Goal: Information Seeking & Learning: Learn about a topic

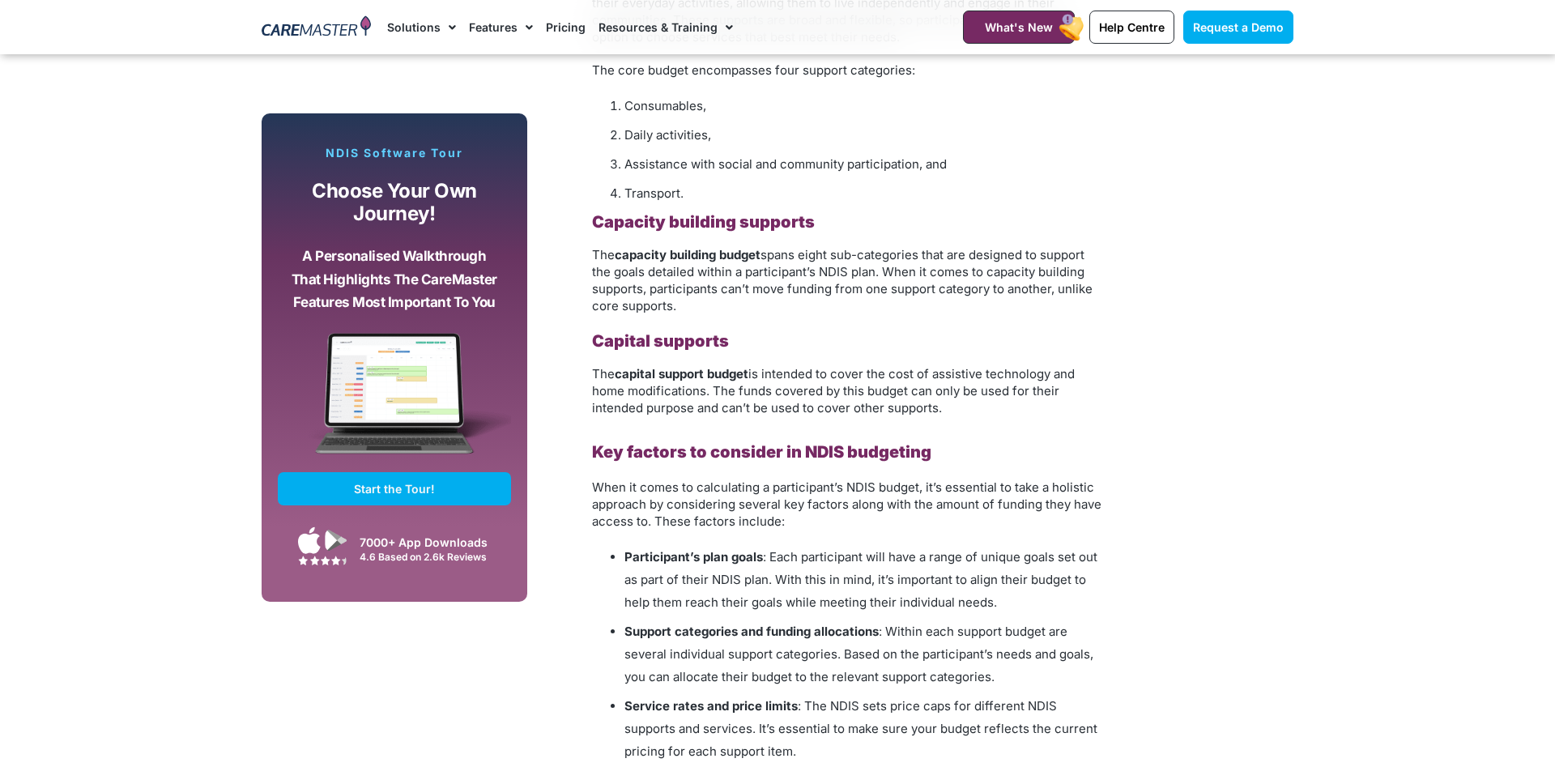
scroll to position [1469, 0]
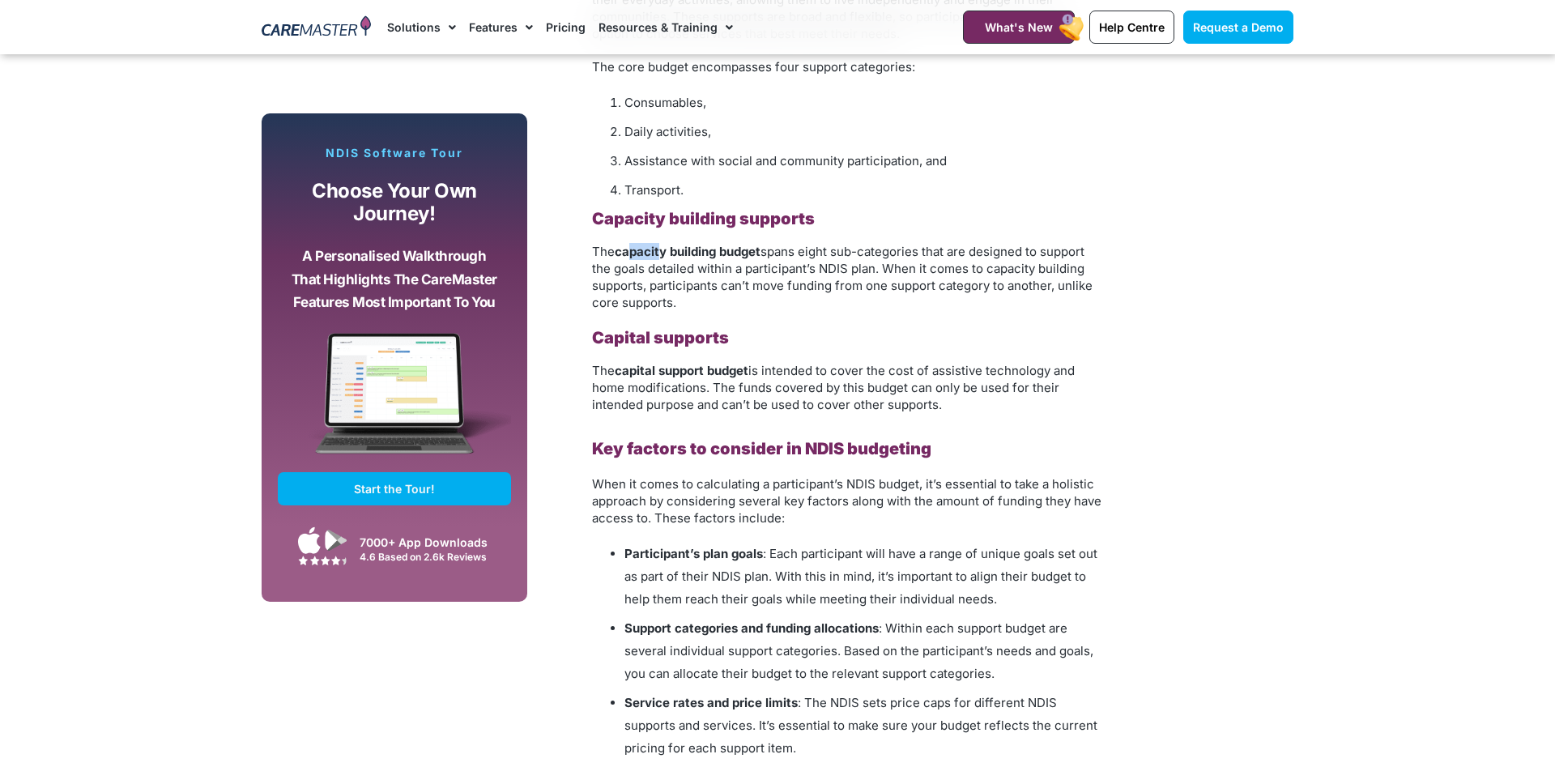
drag, startPoint x: 632, startPoint y: 254, endPoint x: 856, endPoint y: 262, distance: 224.1
click at [805, 257] on p "The capacity building budget spans eight sub-categories that are designed to su…" at bounding box center [847, 277] width 511 height 68
click at [851, 308] on p "The capacity building budget spans eight sub-categories that are designed to su…" at bounding box center [847, 277] width 511 height 68
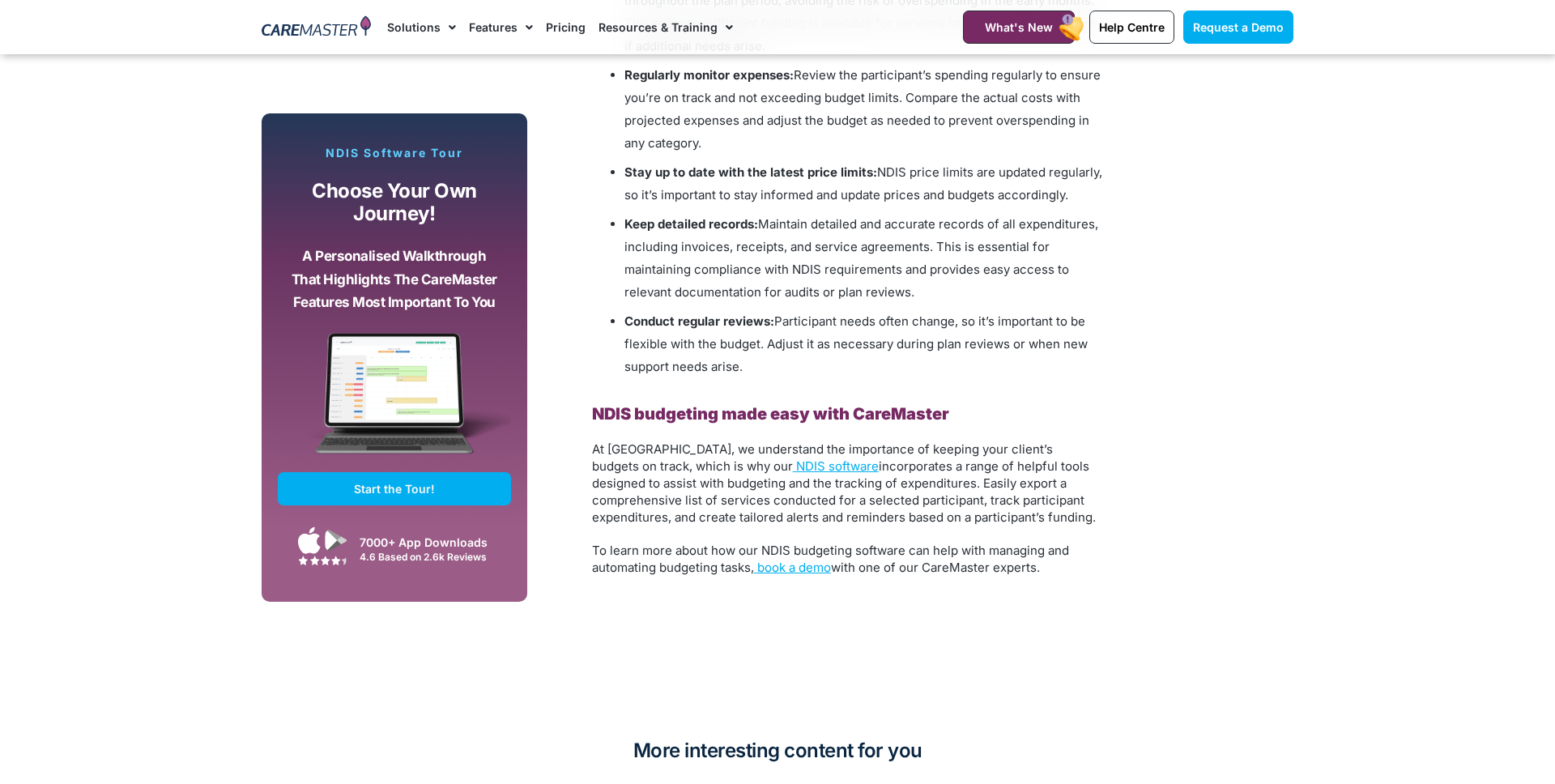
scroll to position [2539, 0]
drag, startPoint x: 721, startPoint y: 484, endPoint x: 847, endPoint y: 486, distance: 126.0
click at [804, 486] on span "incorporates a range of helpful tools designed to assist with budgeting and the…" at bounding box center [844, 490] width 504 height 66
drag, startPoint x: 924, startPoint y: 485, endPoint x: 1010, endPoint y: 490, distance: 86.1
click at [1010, 490] on p "At CareMaster, we understand the importance of keeping your client’s budgets on…" at bounding box center [847, 483] width 511 height 85
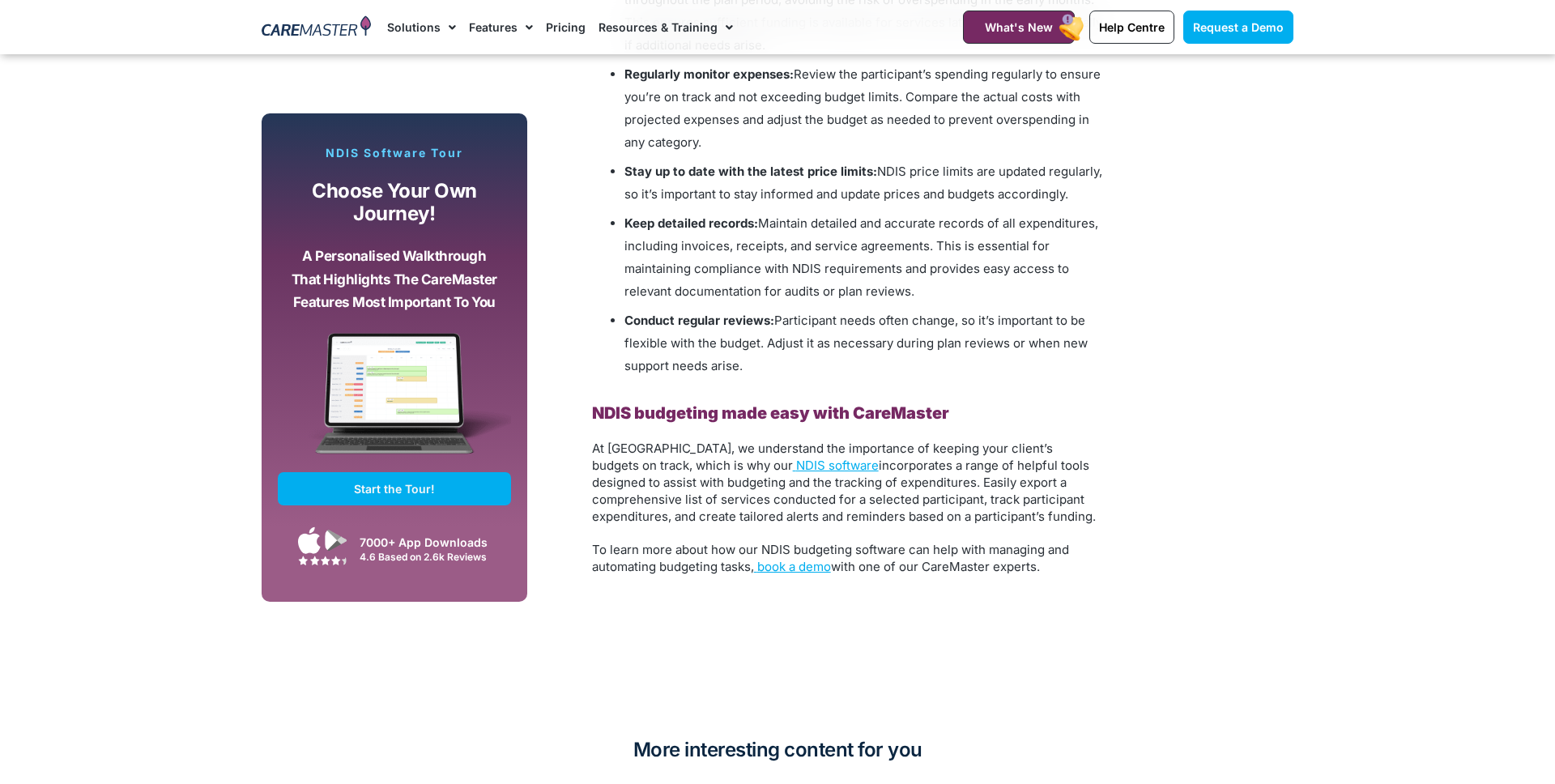
click at [917, 513] on span "incorporates a range of helpful tools designed to assist with budgeting and the…" at bounding box center [844, 490] width 504 height 66
drag, startPoint x: 618, startPoint y: 499, endPoint x: 833, endPoint y: 495, distance: 215.0
click at [830, 495] on span "incorporates a range of helpful tools designed to assist with budgeting and the…" at bounding box center [844, 490] width 504 height 66
drag, startPoint x: 848, startPoint y: 501, endPoint x: 1013, endPoint y: 505, distance: 165.0
click at [999, 506] on span "incorporates a range of helpful tools designed to assist with budgeting and the…" at bounding box center [844, 490] width 504 height 66
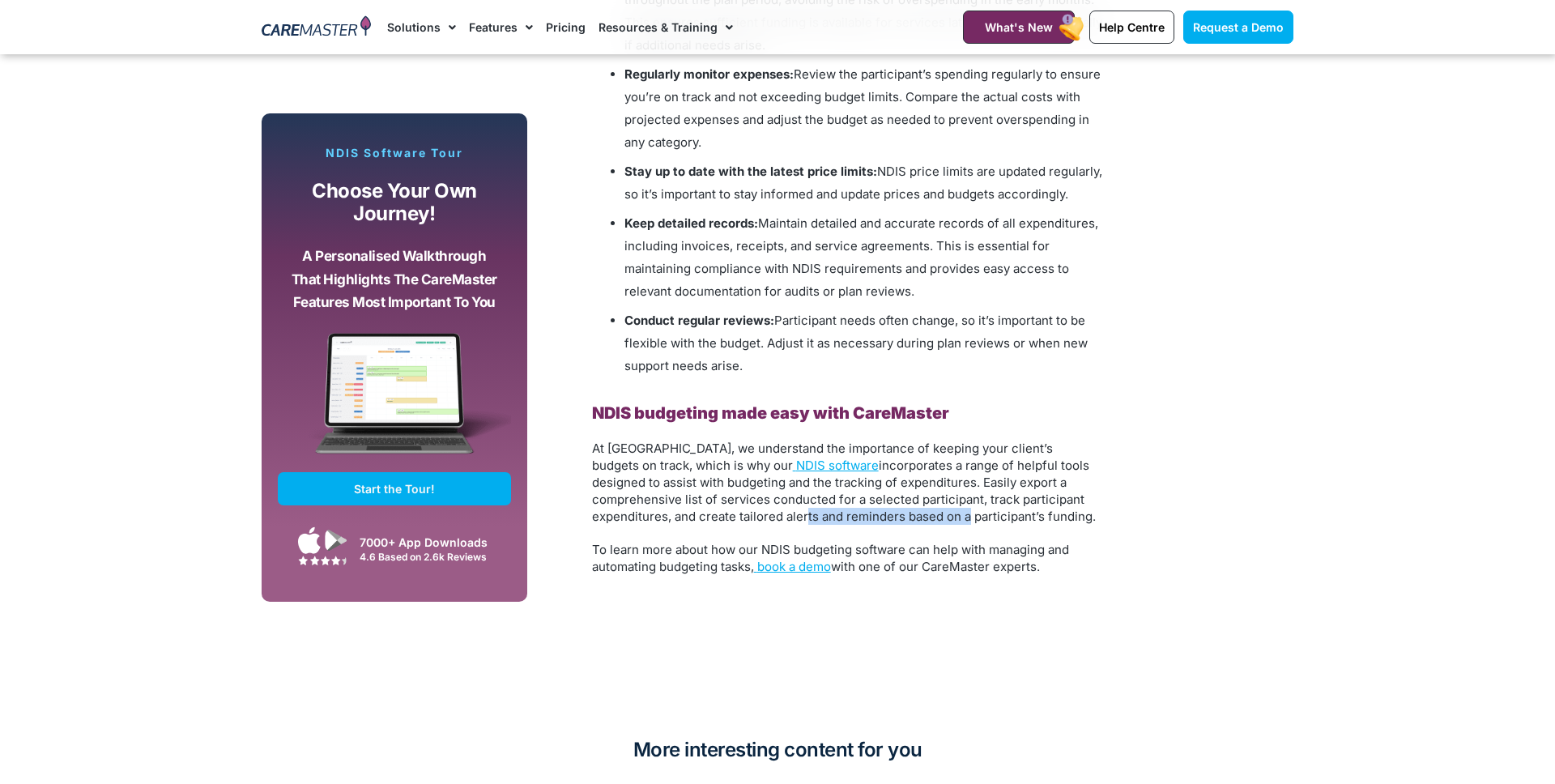
drag, startPoint x: 655, startPoint y: 515, endPoint x: 819, endPoint y: 516, distance: 164.0
click at [819, 516] on span "incorporates a range of helpful tools designed to assist with budgeting and the…" at bounding box center [844, 490] width 504 height 66
drag, startPoint x: 819, startPoint y: 516, endPoint x: 810, endPoint y: 518, distance: 9.2
click at [819, 516] on span "incorporates a range of helpful tools designed to assist with budgeting and the…" at bounding box center [844, 490] width 504 height 66
drag, startPoint x: 636, startPoint y: 546, endPoint x: 645, endPoint y: 543, distance: 9.5
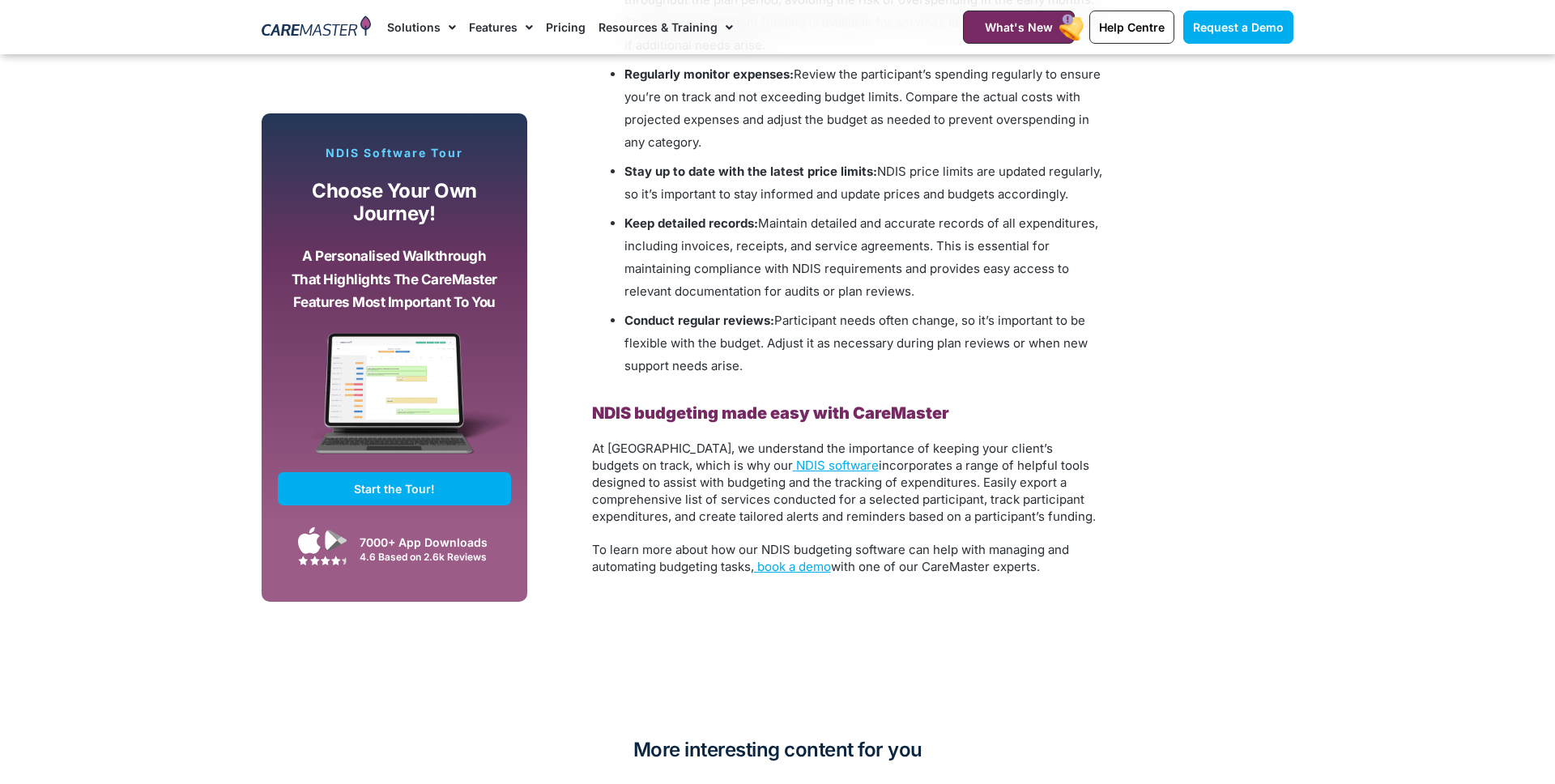
click at [638, 545] on span "To learn more about how our NDIS budgeting software can help with managing and …" at bounding box center [830, 557] width 477 height 32
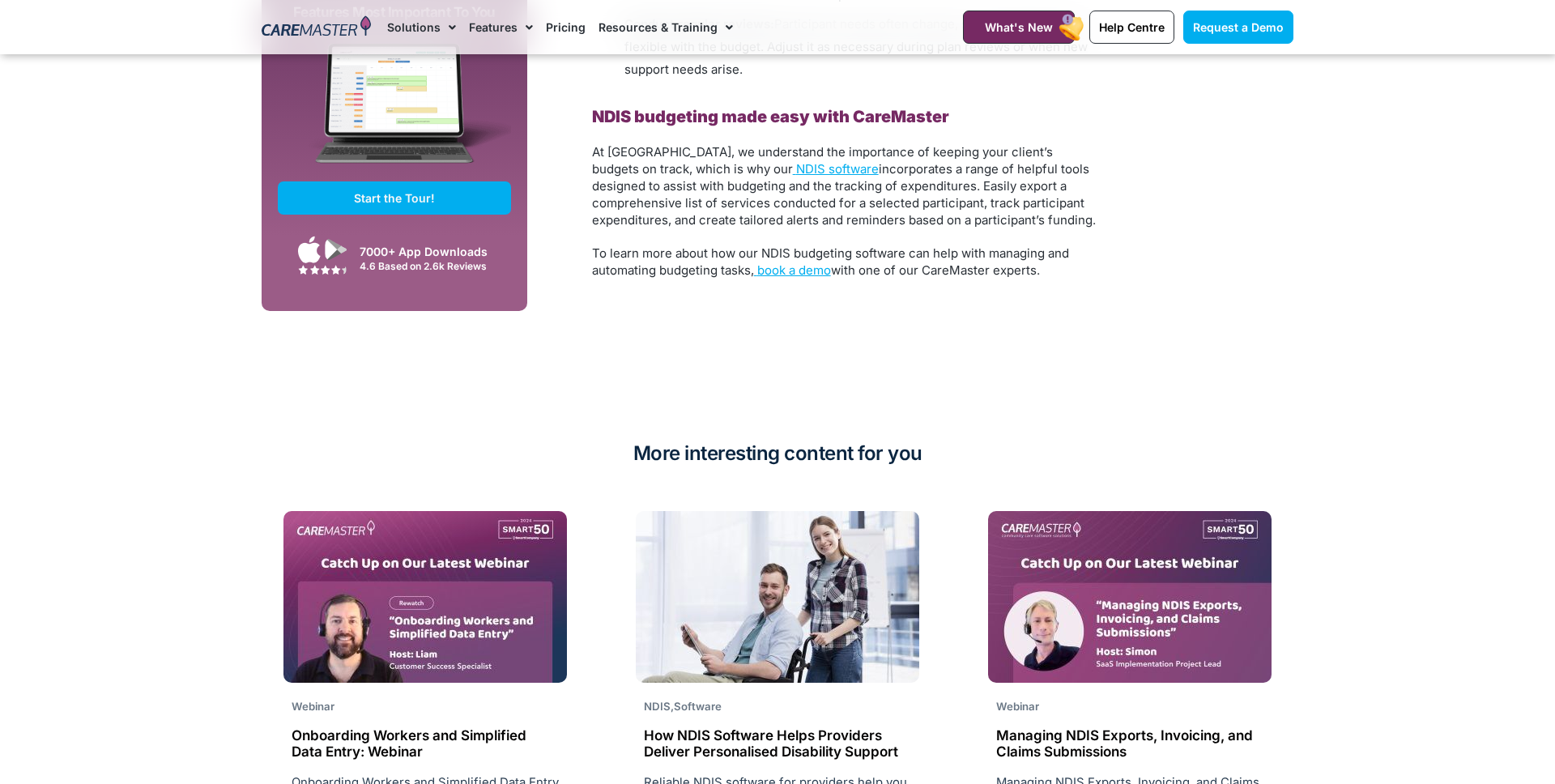
scroll to position [2845, 0]
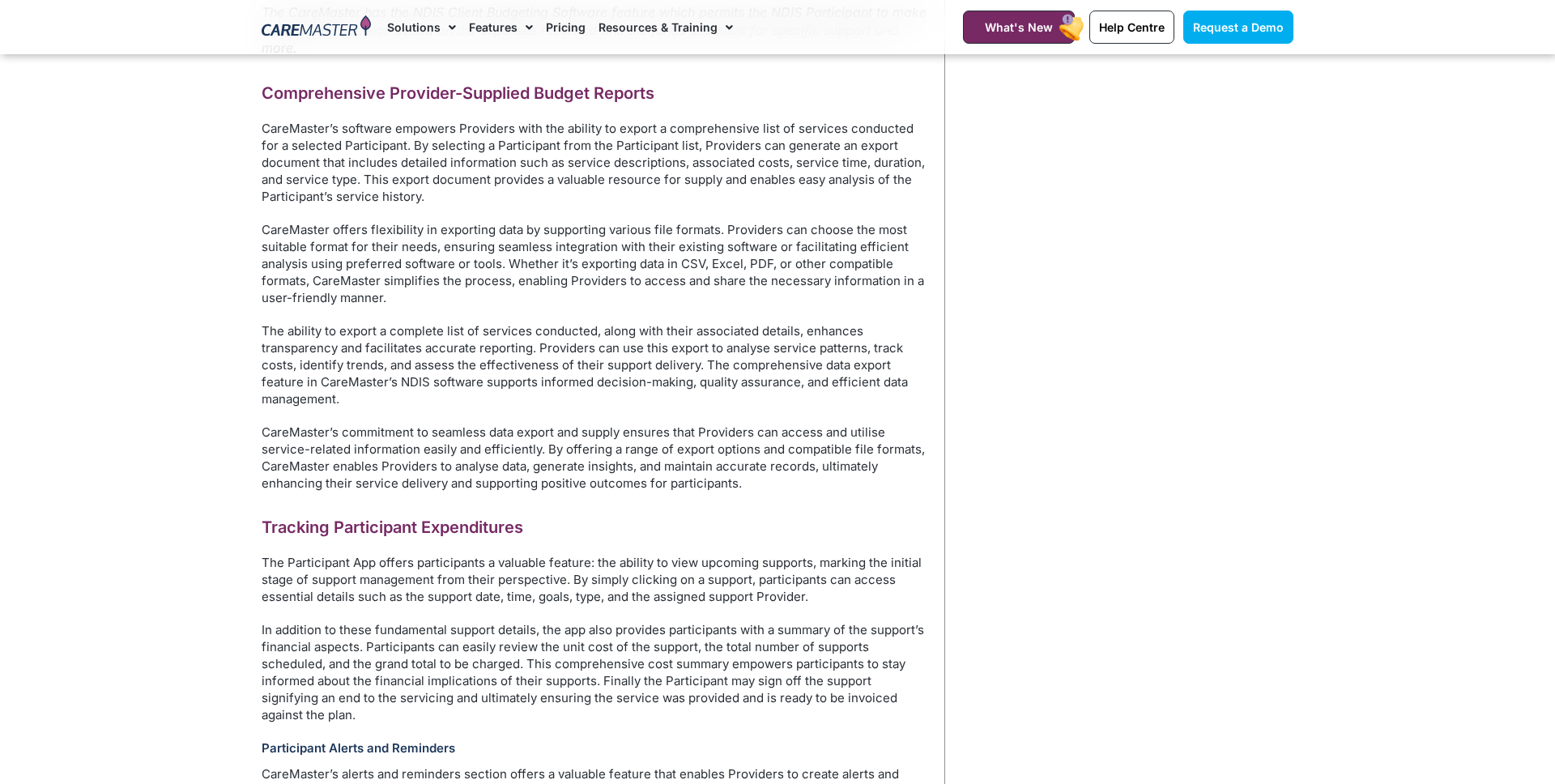
scroll to position [880, 0]
drag, startPoint x: 258, startPoint y: 128, endPoint x: 512, endPoint y: 116, distance: 254.3
click at [511, 116] on div "Home / Administrator Features / NDIS Client Budgeting Software NDIS Client Budg…" at bounding box center [599, 230] width 692 height 2031
drag, startPoint x: 468, startPoint y: 127, endPoint x: 667, endPoint y: 133, distance: 199.1
click at [667, 133] on p "CareMaster’s software empowers Providers with the ability to export a comprehen…" at bounding box center [595, 163] width 667 height 85
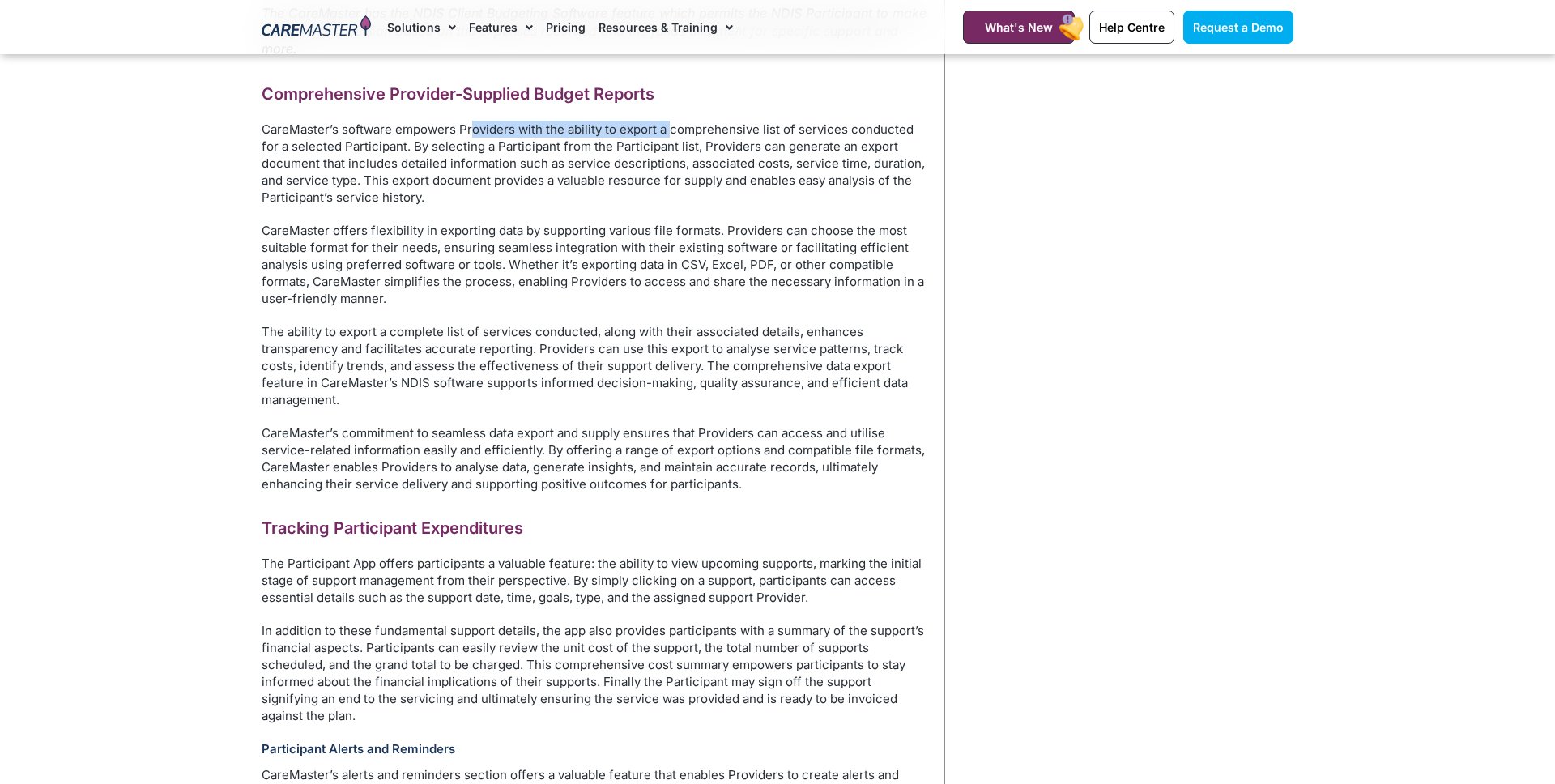
click at [667, 133] on p "CareMaster’s software empowers Providers with the ability to export a comprehen…" at bounding box center [595, 163] width 667 height 85
drag, startPoint x: 513, startPoint y: 127, endPoint x: 801, endPoint y: 120, distance: 288.1
click at [800, 121] on p "CareMaster’s software empowers Providers with the ability to export a comprehen…" at bounding box center [595, 163] width 667 height 85
click at [767, 131] on p "CareMaster’s software empowers Providers with the ability to export a comprehen…" at bounding box center [595, 163] width 667 height 85
drag, startPoint x: 473, startPoint y: 130, endPoint x: 715, endPoint y: 121, distance: 242.2
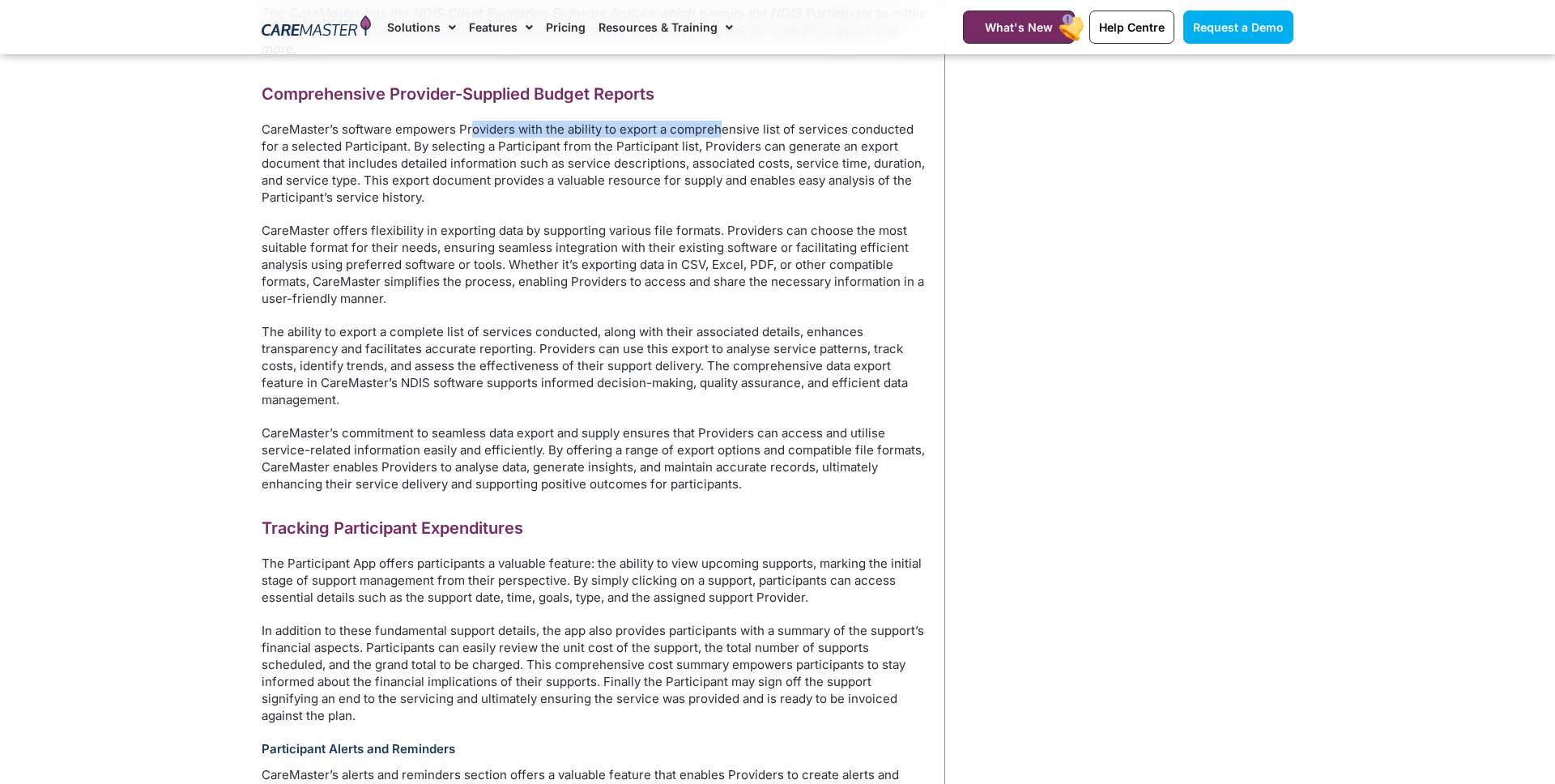
click at [715, 121] on p "CareMaster’s software empowers Providers with the ability to export a comprehen…" at bounding box center [595, 163] width 667 height 85
drag, startPoint x: 419, startPoint y: 146, endPoint x: 644, endPoint y: 139, distance: 225.1
click at [641, 139] on p "CareMaster’s software empowers Providers with the ability to export a comprehen…" at bounding box center [595, 163] width 667 height 85
drag, startPoint x: 348, startPoint y: 166, endPoint x: 534, endPoint y: 163, distance: 186.0
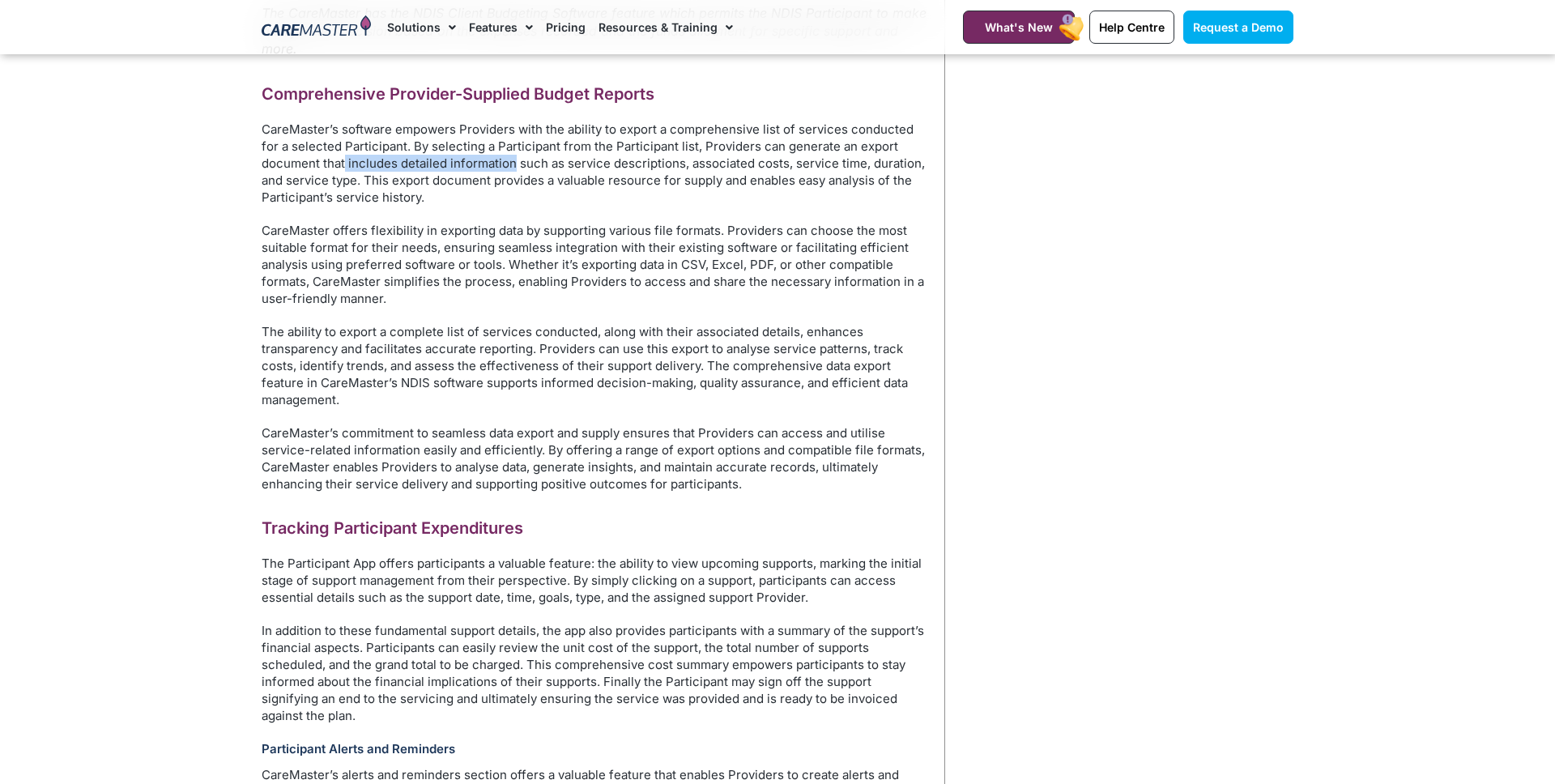
click at [521, 163] on p "CareMaster’s software empowers Providers with the ability to export a comprehen…" at bounding box center [595, 163] width 667 height 85
click at [536, 163] on p "CareMaster’s software empowers Providers with the ability to export a comprehen…" at bounding box center [595, 163] width 667 height 85
drag, startPoint x: 555, startPoint y: 158, endPoint x: 612, endPoint y: 157, distance: 57.0
click at [591, 157] on p "CareMaster’s software empowers Providers with the ability to export a comprehen…" at bounding box center [595, 163] width 667 height 85
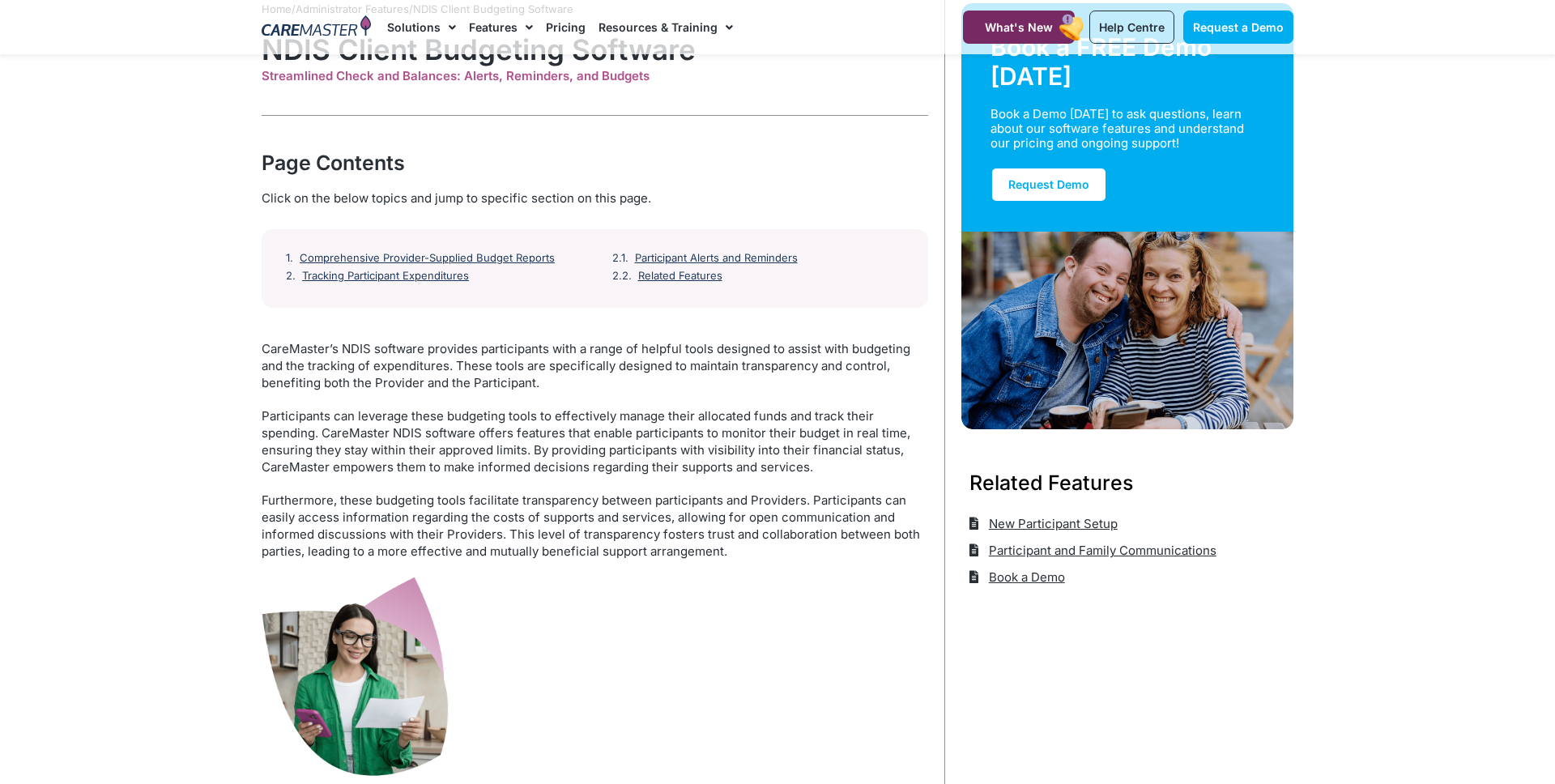
scroll to position [107, 0]
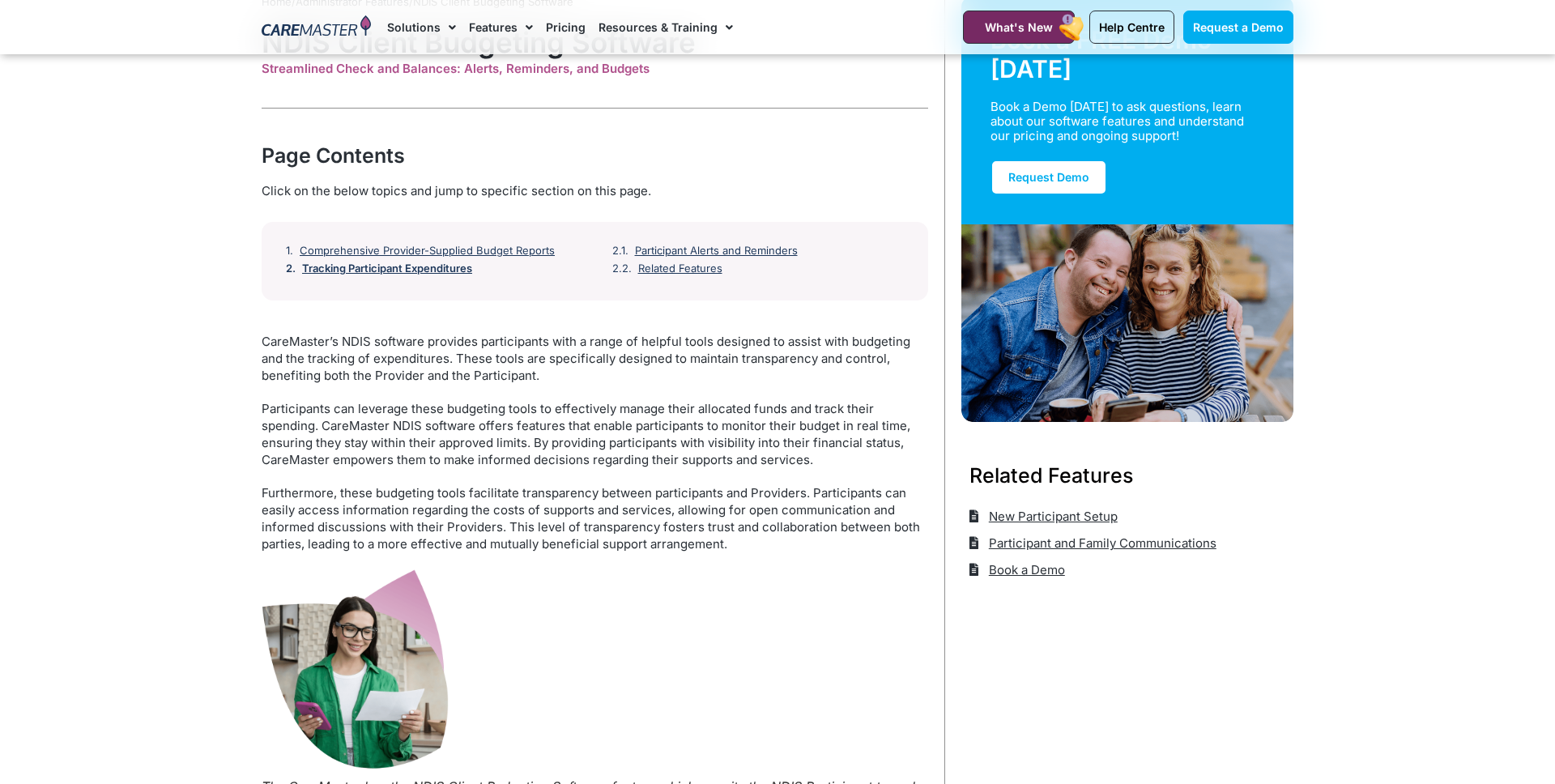
click at [435, 271] on link "Tracking Participant Expenditures" at bounding box center [387, 269] width 170 height 13
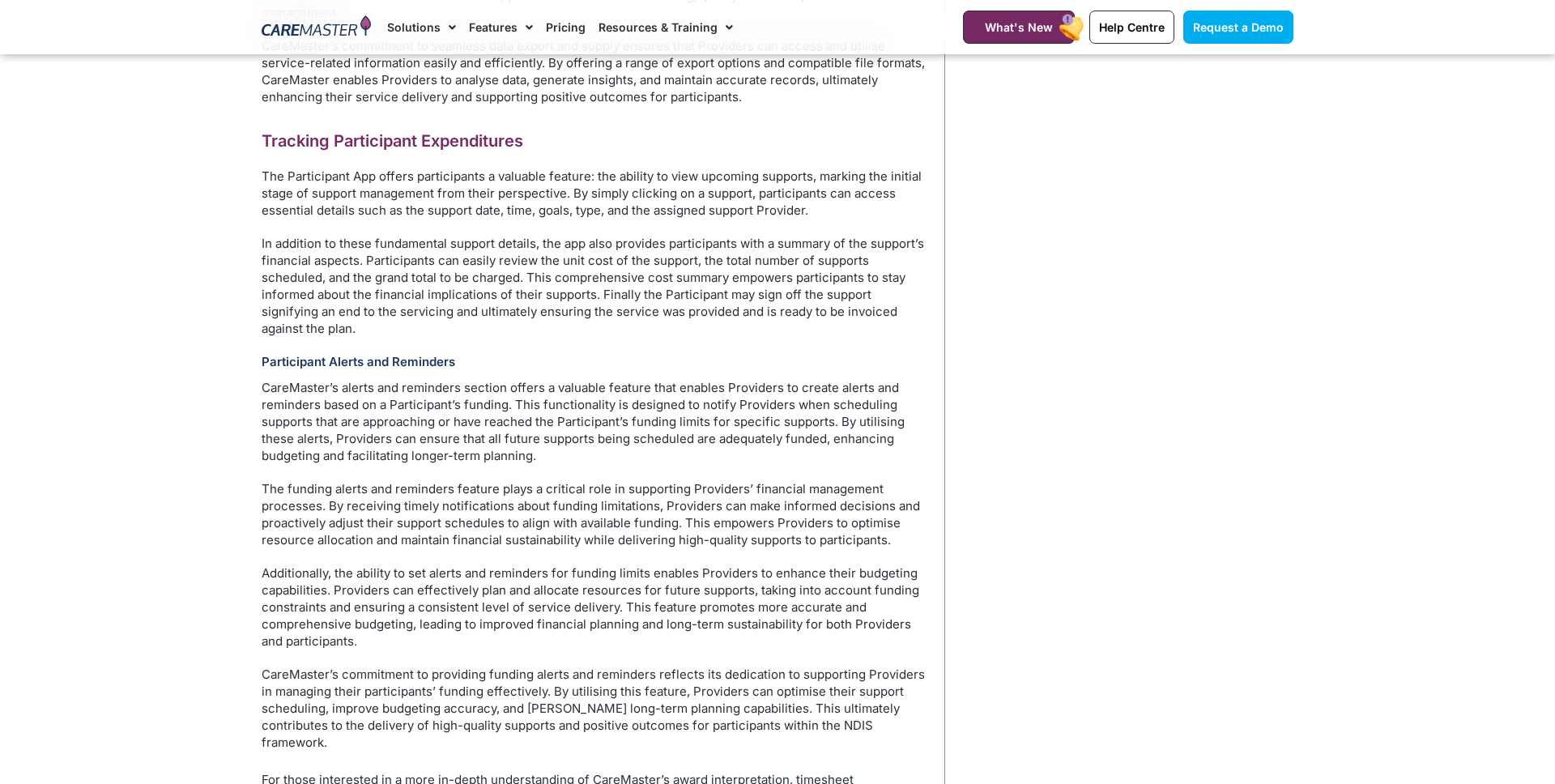
scroll to position [1389, 0]
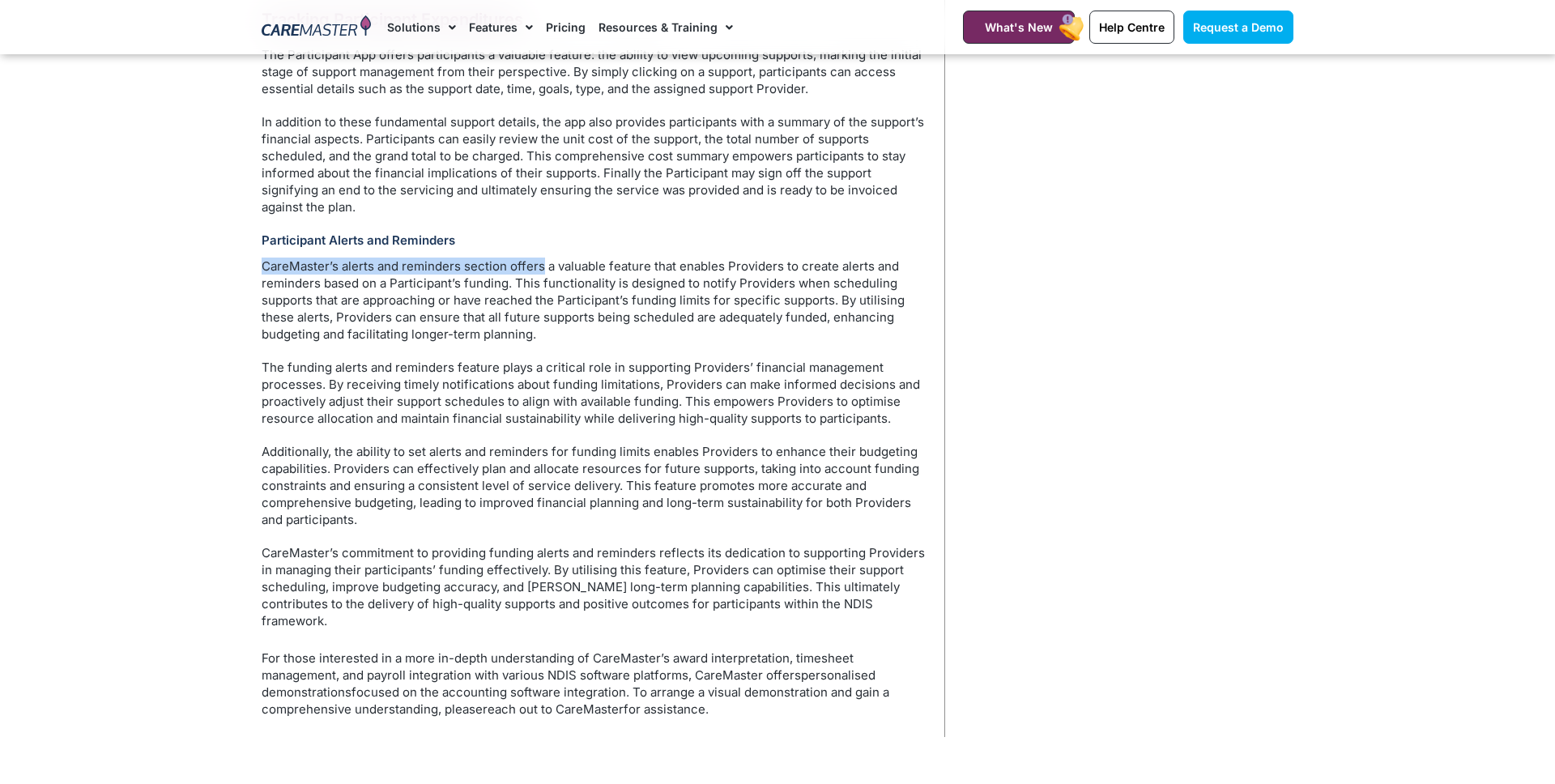
drag, startPoint x: 264, startPoint y: 271, endPoint x: 564, endPoint y: 273, distance: 300.0
click at [562, 273] on p "CareMaster’s alerts and reminders section offers a valuable feature that enable…" at bounding box center [595, 300] width 667 height 85
click at [564, 273] on p "CareMaster’s alerts and reminders section offers a valuable feature that enable…" at bounding box center [595, 300] width 667 height 85
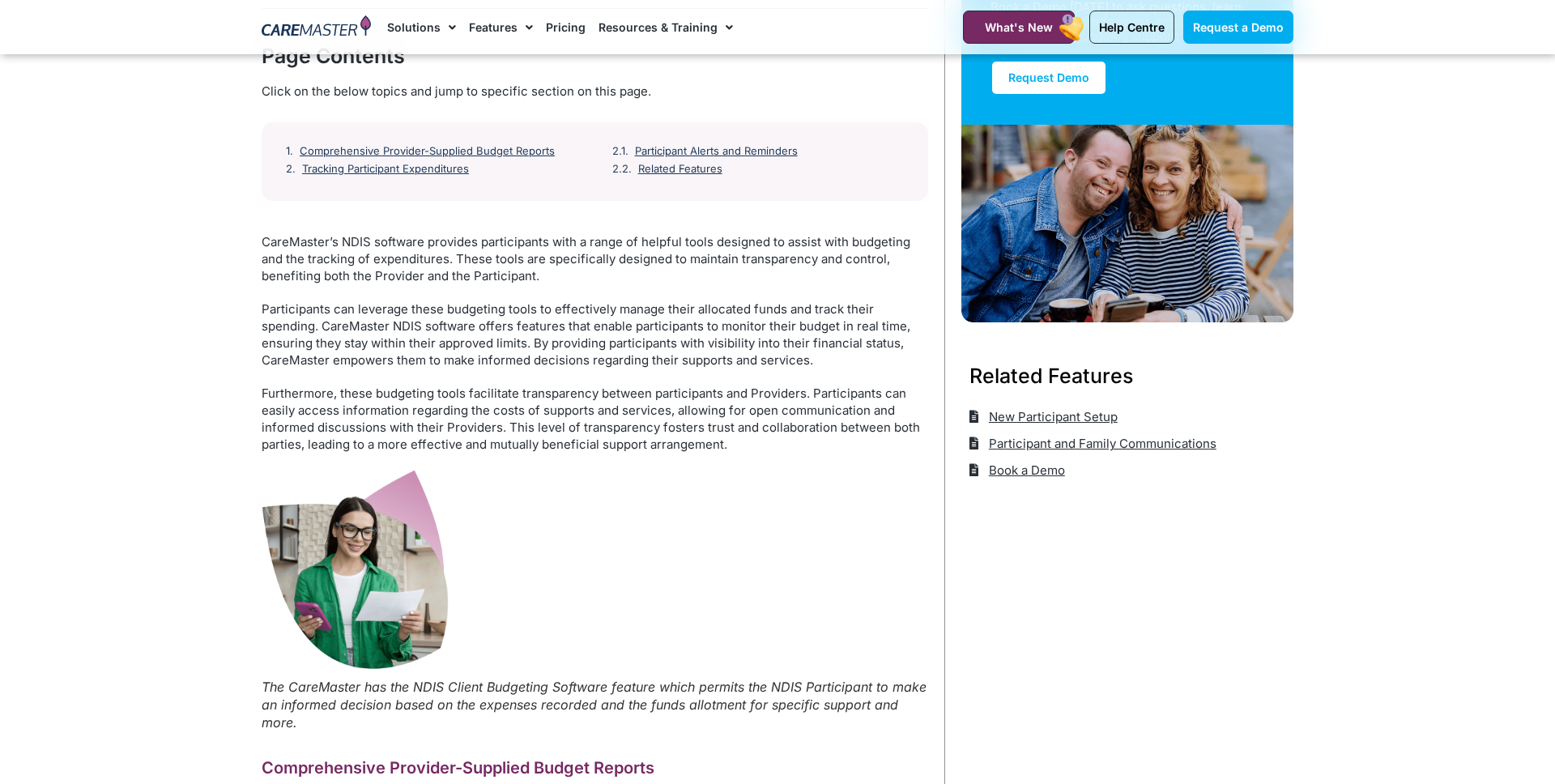
scroll to position [107, 0]
